Goal: Task Accomplishment & Management: Complete application form

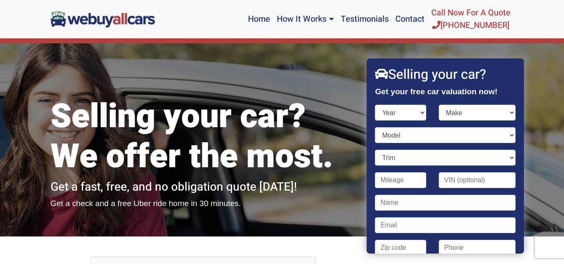
select select "2015"
click at [375, 105] on select "Year [DATE] 2024 2023 2022 2021 2020 2019 2018 2017 2016 2015 2014 2013 2012 20…" at bounding box center [400, 113] width 51 height 16
click at [505, 115] on select "Make" at bounding box center [477, 113] width 77 height 16
select select "Mercedes-Benz"
click at [439, 105] on select "Make Acura Alfa Romeo Aston [PERSON_NAME] Audi Bentley BMW Buick Cadillac Chevr…" at bounding box center [477, 113] width 77 height 16
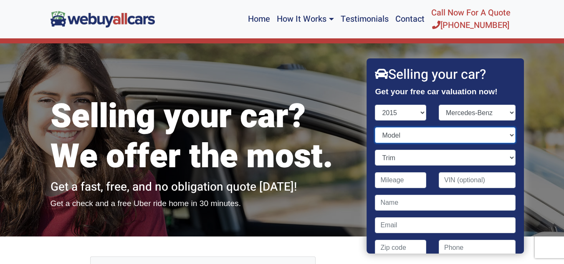
click at [505, 139] on select "Model" at bounding box center [445, 135] width 140 height 16
select select "M-Class"
click at [375, 127] on select "Model B-Class Electric Drive C-Class CLA-Class CLS-Class E-Class G-Class GL-Cla…" at bounding box center [445, 135] width 140 height 16
click at [500, 159] on select "Trim" at bounding box center [445, 158] width 140 height 16
select select "ML 400 4MATIC 4dr SUV AWD (3.0L 6cyl Turbo)"
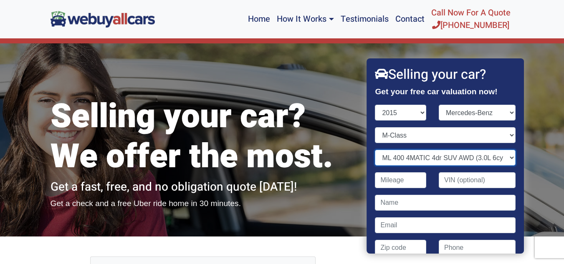
click at [375, 150] on select "Trim ML 250 BlueTEC 4MATIC 4dr SUV AWD (2.1L 4cyl Turbodiesel) ML 350 4dr SUV (…" at bounding box center [445, 158] width 140 height 16
click at [413, 178] on input "Contact form" at bounding box center [400, 180] width 51 height 16
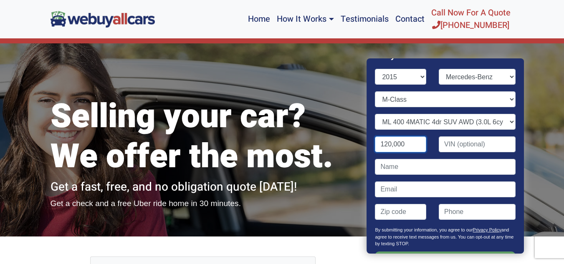
scroll to position [83, 0]
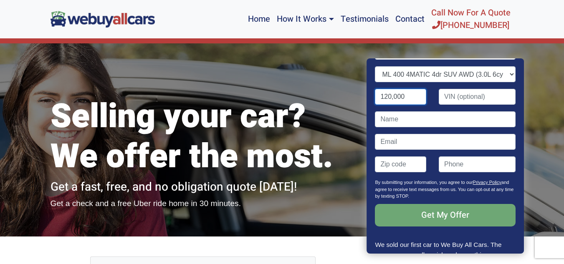
type input "120,000"
click at [453, 222] on input "Get My Offer" at bounding box center [445, 215] width 140 height 23
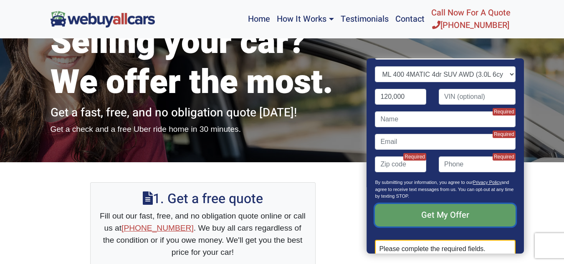
scroll to position [167, 0]
